Goal: Check status: Check status

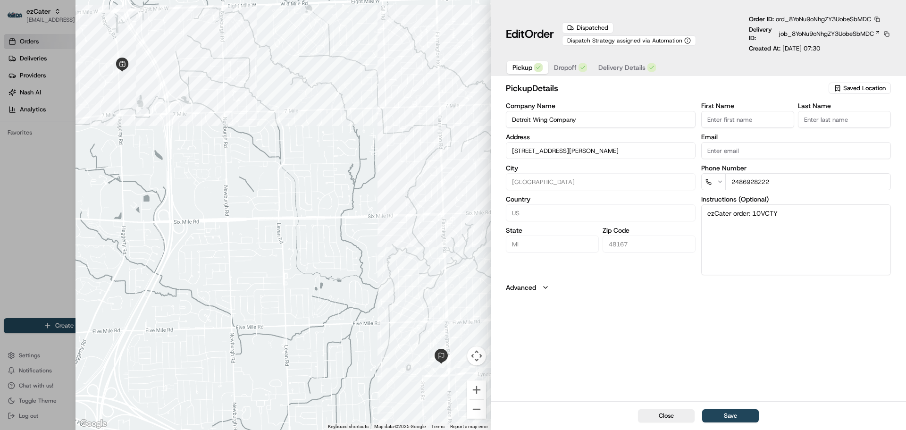
click at [568, 60] on div "Pickup Dropoff Delivery Details" at bounding box center [584, 67] width 157 height 17
click at [579, 68] on div "button" at bounding box center [583, 67] width 8 height 8
click at [614, 68] on span "Delivery Details" at bounding box center [621, 67] width 47 height 9
click at [533, 67] on button "Pickup" at bounding box center [528, 67] width 42 height 13
click at [571, 70] on span "Dropoff" at bounding box center [565, 67] width 23 height 9
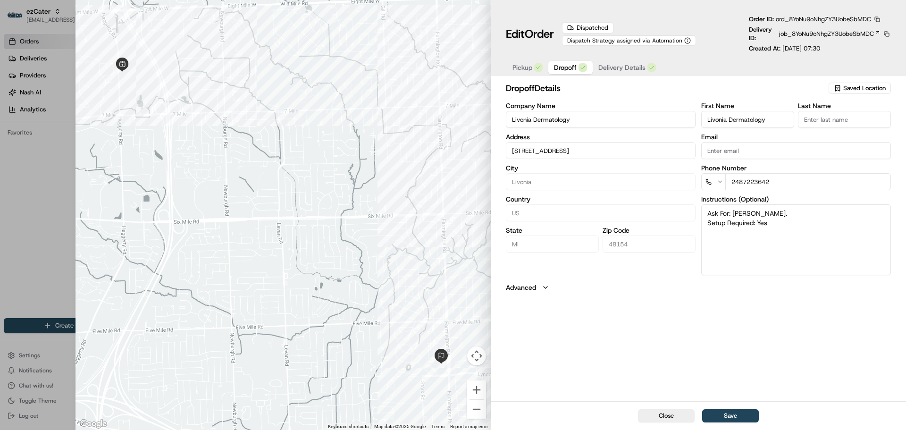
click at [529, 69] on span "Pickup" at bounding box center [523, 67] width 20 height 9
click at [575, 66] on span "Dropoff" at bounding box center [565, 67] width 23 height 9
click at [611, 66] on span "Delivery Details" at bounding box center [621, 67] width 47 height 9
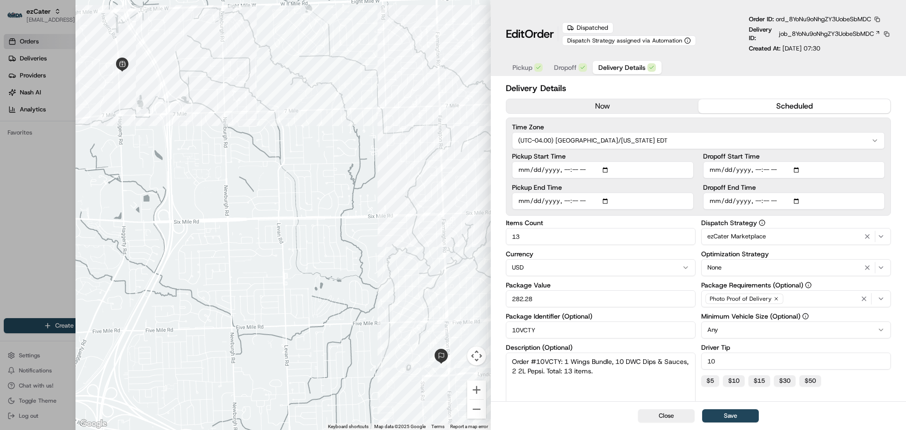
click at [533, 65] on button "Pickup" at bounding box center [528, 67] width 42 height 13
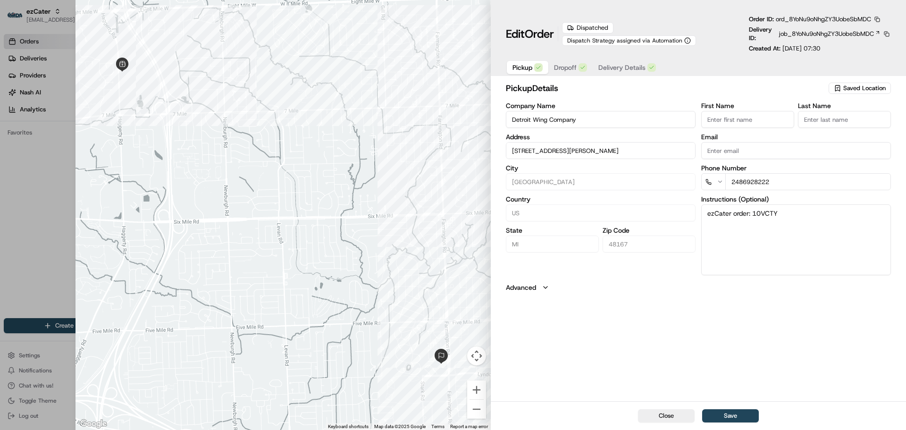
click at [560, 65] on span "Dropoff" at bounding box center [565, 67] width 23 height 9
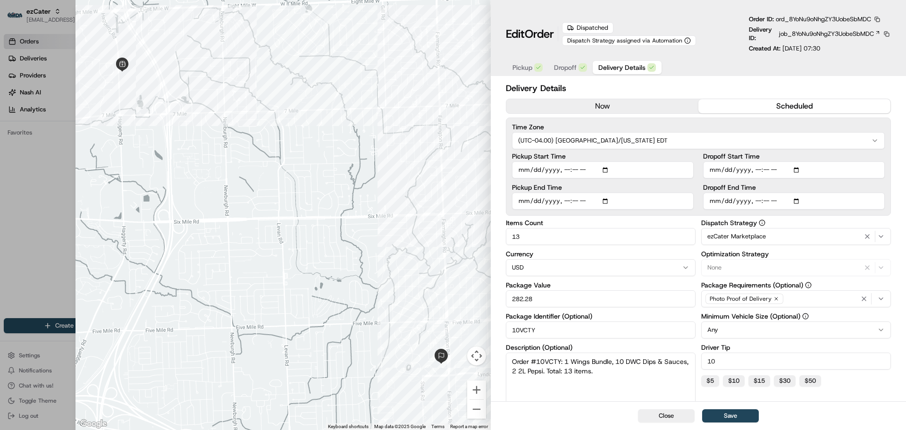
click at [629, 67] on span "Delivery Details" at bounding box center [621, 67] width 47 height 9
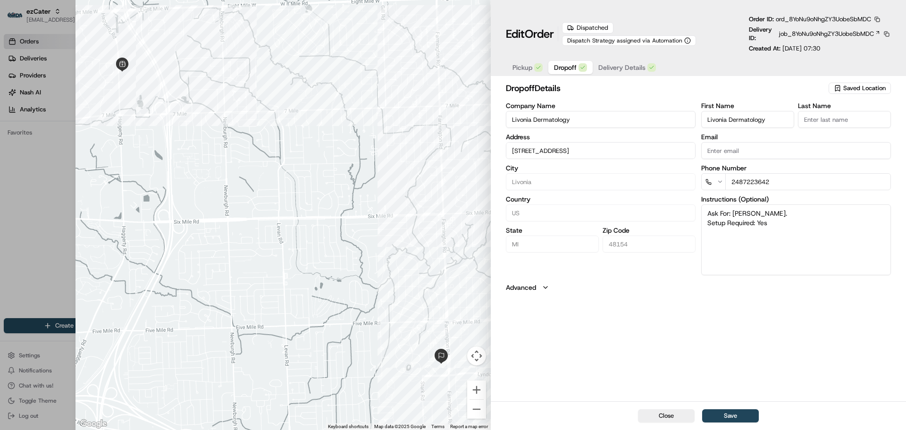
click at [569, 67] on span "Dropoff" at bounding box center [565, 67] width 23 height 9
click at [525, 67] on span "Pickup" at bounding box center [523, 67] width 20 height 9
click at [571, 72] on span "Dropoff" at bounding box center [565, 67] width 23 height 9
click at [625, 72] on span "Delivery Details" at bounding box center [621, 67] width 47 height 9
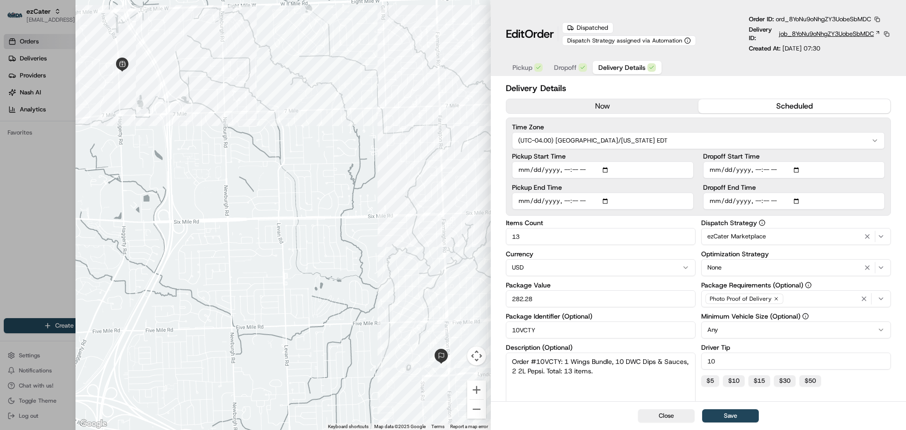
click at [842, 34] on span "job_8YoNu9oNhgZY3UobeSbMDC" at bounding box center [826, 34] width 95 height 8
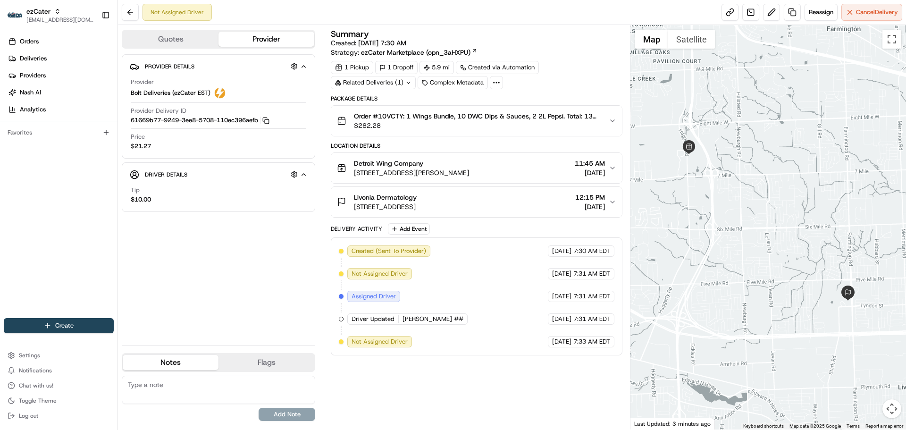
click at [307, 175] on icon "button" at bounding box center [303, 175] width 7 height 8
click at [173, 92] on span "Bolt Deliveries (ezCater EST)" at bounding box center [171, 93] width 80 height 8
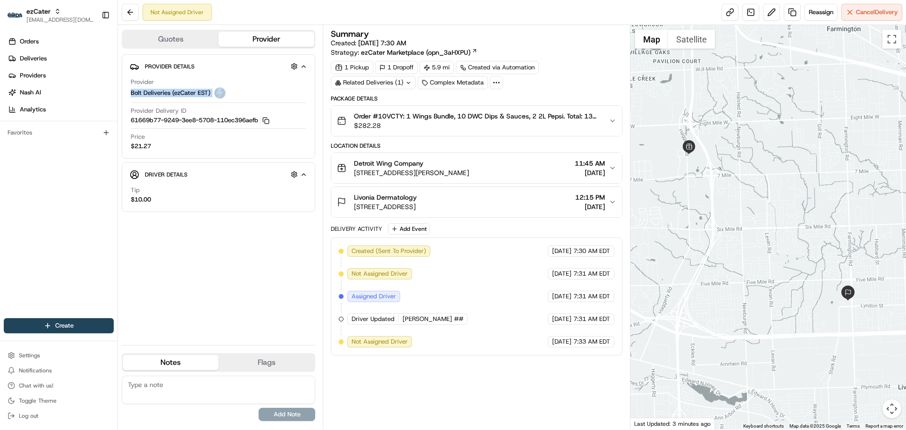
copy span "Bolt Deliveries (ezCater EST)"
click at [226, 94] on div "Provider Bolt Deliveries (ezCater EST)" at bounding box center [219, 88] width 176 height 21
click at [191, 94] on span "Bolt Deliveries (ezCater EST)" at bounding box center [171, 93] width 80 height 8
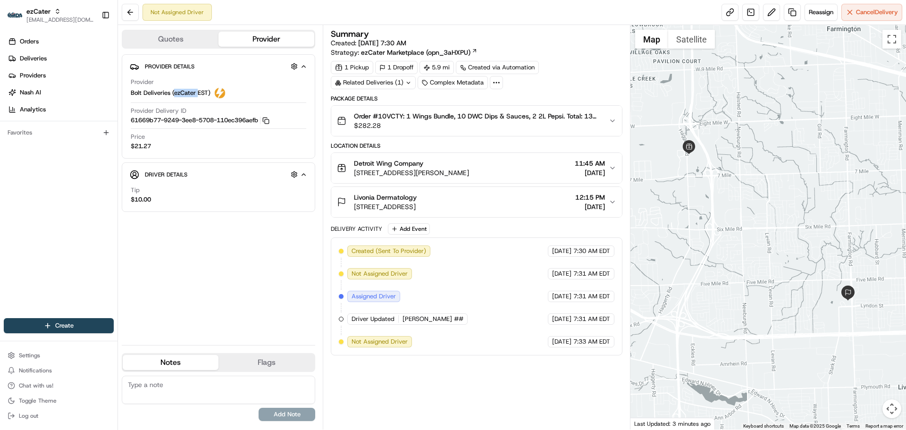
click at [191, 94] on span "Bolt Deliveries (ezCater EST)" at bounding box center [171, 93] width 80 height 8
click at [271, 93] on div "Provider Bolt Deliveries (ezCater EST)" at bounding box center [219, 88] width 176 height 21
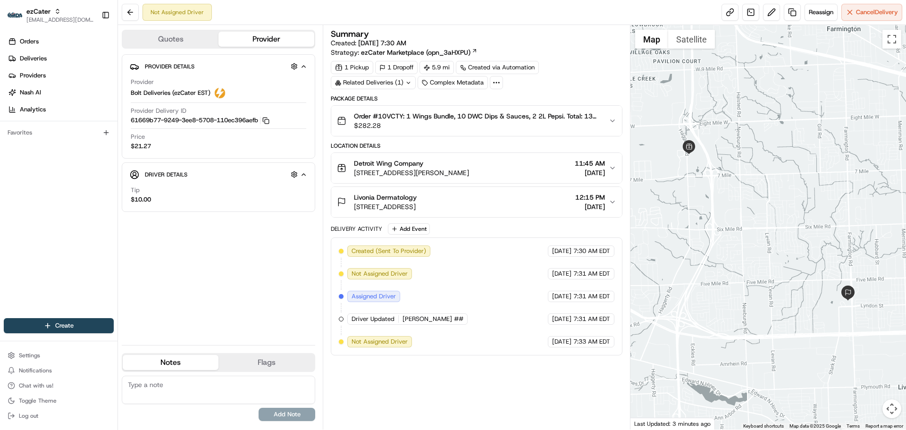
click at [365, 342] on span "Not Assigned Driver" at bounding box center [380, 341] width 56 height 8
click at [486, 342] on div "Created (Sent To Provider) Bolt Deliveries (ezCater EST) [DATE] 7:30 AM EDT Not…" at bounding box center [476, 296] width 275 height 102
click at [379, 337] on div "Not Assigned Driver" at bounding box center [379, 341] width 65 height 11
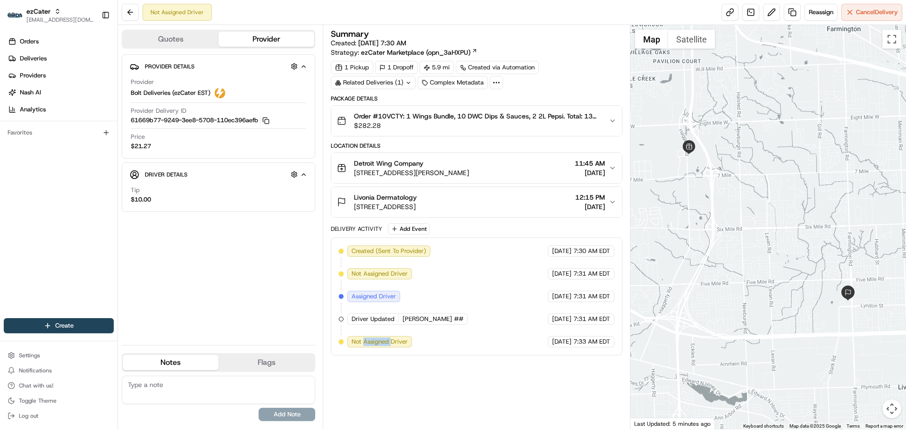
click at [379, 337] on div "Not Assigned Driver" at bounding box center [379, 341] width 65 height 11
click at [377, 338] on span "Not Assigned Driver" at bounding box center [380, 341] width 56 height 8
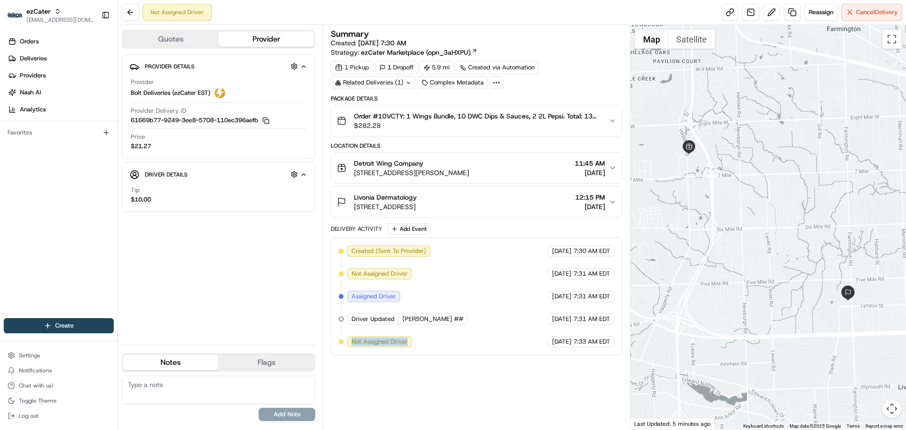
click at [355, 341] on span "Not Assigned Driver" at bounding box center [380, 341] width 56 height 8
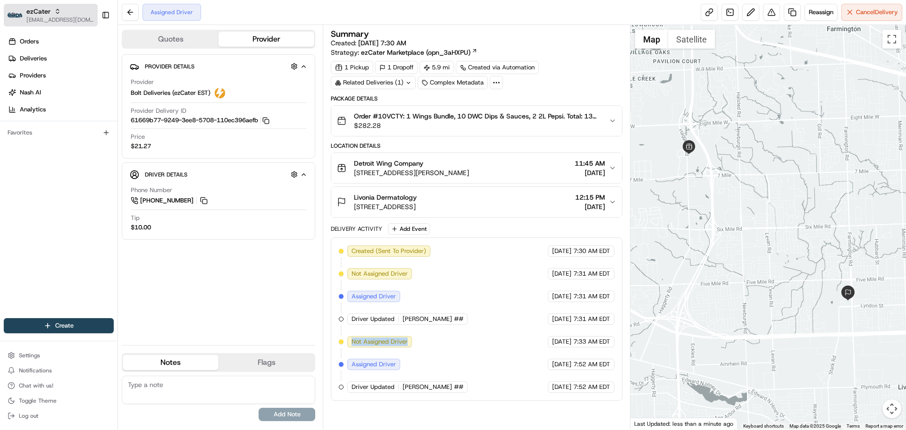
click at [56, 18] on span "[EMAIL_ADDRESS][DOMAIN_NAME]" at bounding box center [59, 20] width 67 height 8
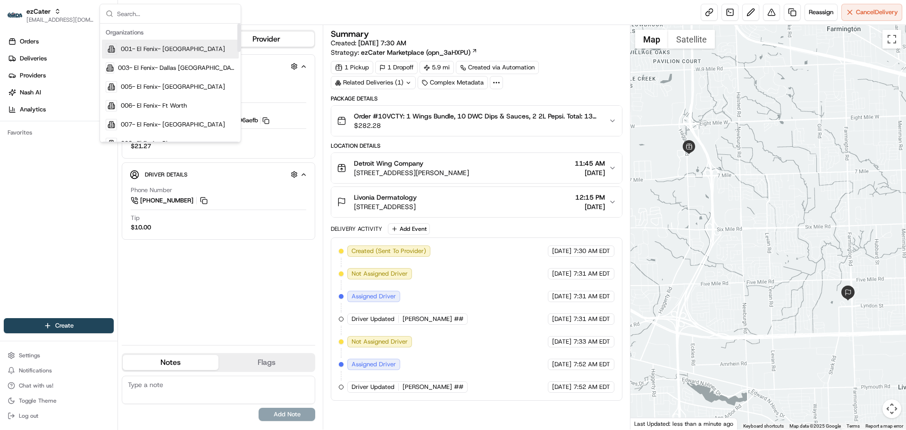
click at [266, 9] on div "Assigned Driver Reassign Cancel Delivery" at bounding box center [512, 12] width 788 height 25
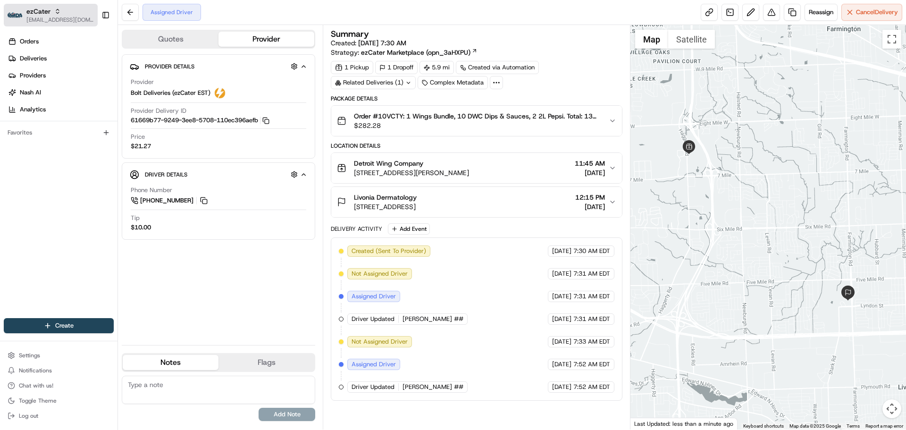
click at [76, 21] on span "[EMAIL_ADDRESS][DOMAIN_NAME]" at bounding box center [59, 20] width 67 height 8
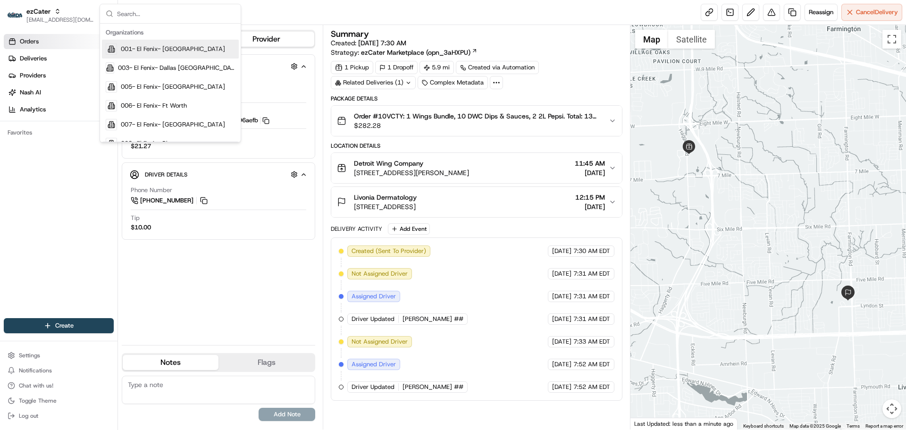
click at [49, 37] on link "Orders" at bounding box center [61, 41] width 114 height 15
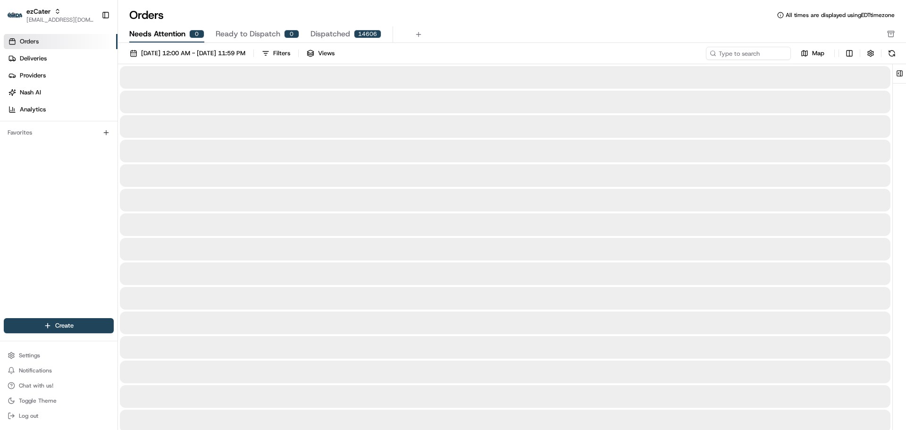
click at [168, 32] on span "Needs Attention" at bounding box center [157, 33] width 56 height 11
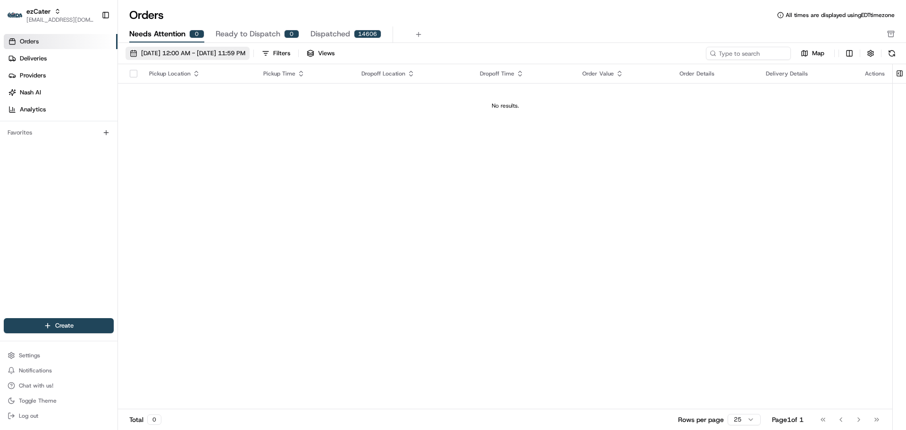
click at [217, 53] on span "[DATE] 12:00 AM - [DATE] 11:59 PM" at bounding box center [193, 53] width 104 height 8
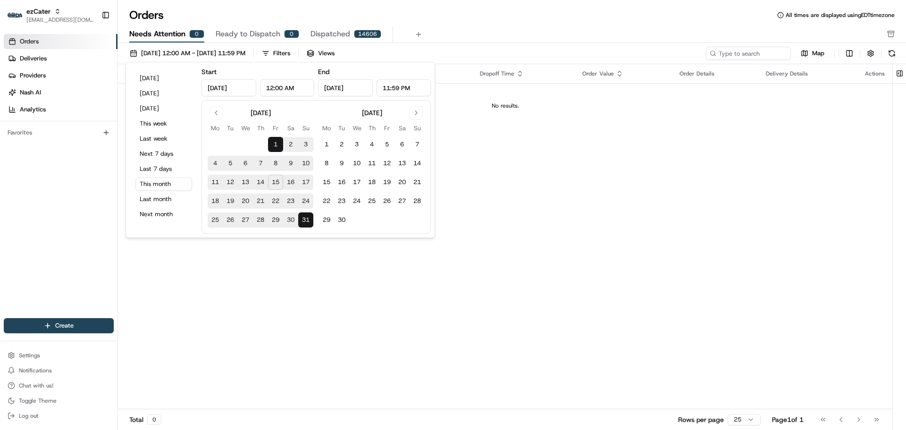
click at [511, 186] on div "Pickup Location Pickup Time Dropoff Location Dropoff Time Order Value Order Det…" at bounding box center [505, 236] width 774 height 345
